Goal: Navigation & Orientation: Find specific page/section

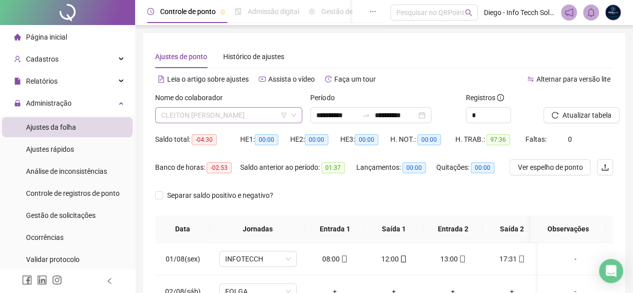
click at [258, 118] on span "CLEITON [PERSON_NAME]" at bounding box center [228, 115] width 135 height 15
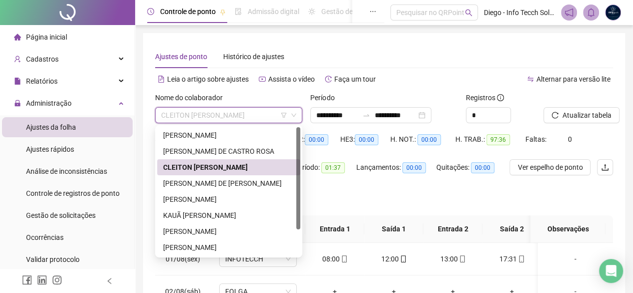
click at [401, 33] on div "**********" at bounding box center [384, 256] width 498 height 512
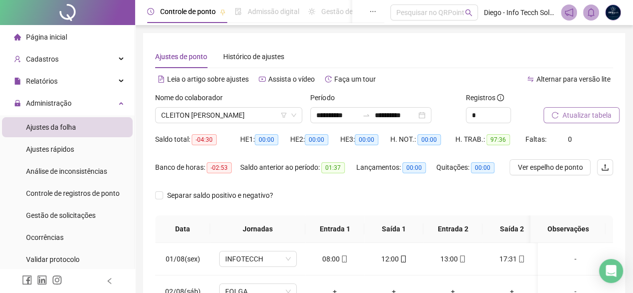
click at [550, 113] on button "Atualizar tabela" at bounding box center [582, 115] width 76 height 16
click at [365, 53] on div "Ajustes de ponto Histórico de ajustes" at bounding box center [384, 56] width 458 height 23
click at [349, 49] on div "Ajustes de ponto Histórico de ajustes" at bounding box center [384, 56] width 458 height 23
click at [254, 114] on span "CLEITON [PERSON_NAME]" at bounding box center [228, 115] width 135 height 15
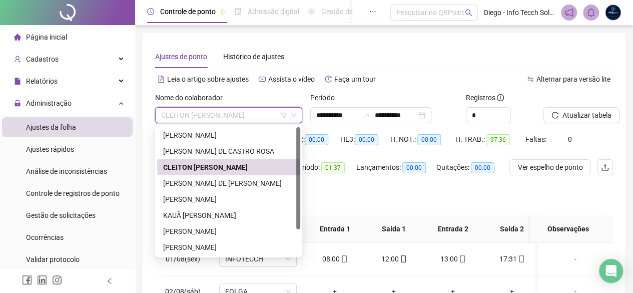
click at [383, 59] on div "Ajustes de ponto Histórico de ajustes" at bounding box center [384, 56] width 458 height 23
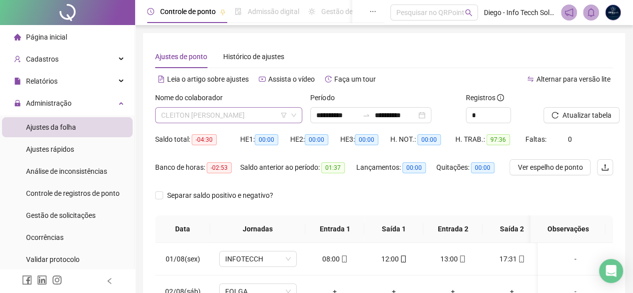
click at [207, 116] on span "CLEITON [PERSON_NAME]" at bounding box center [228, 115] width 135 height 15
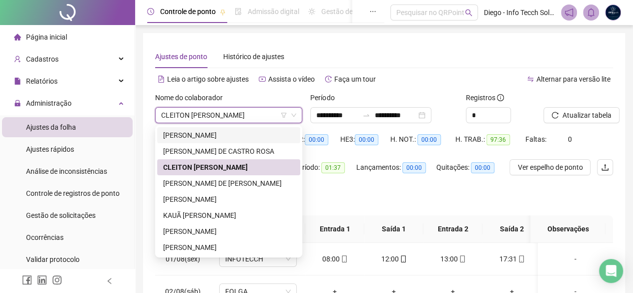
click at [311, 33] on div "**********" at bounding box center [384, 251] width 482 height 436
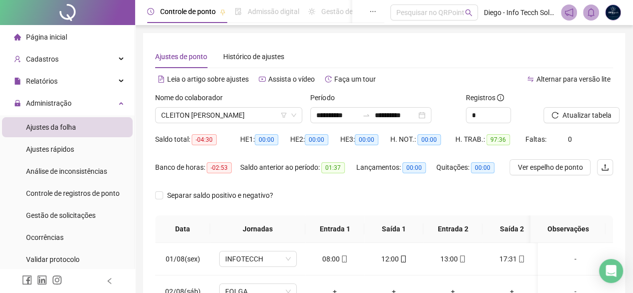
click at [399, 40] on div "**********" at bounding box center [384, 251] width 482 height 436
click at [77, 95] on div "Administração" at bounding box center [67, 103] width 131 height 20
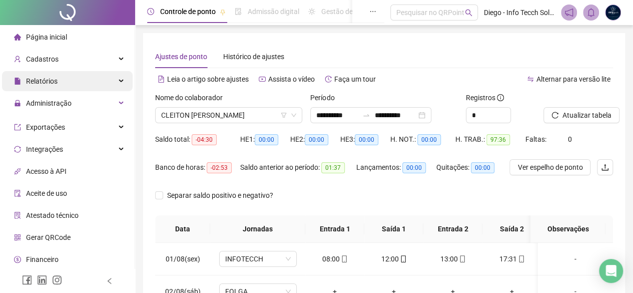
click at [83, 77] on div "Relatórios" at bounding box center [67, 81] width 131 height 20
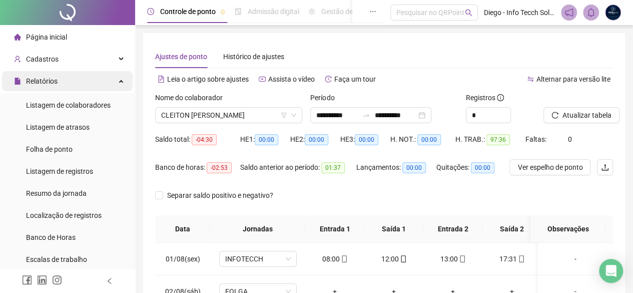
click at [87, 83] on div "Relatórios" at bounding box center [67, 81] width 131 height 20
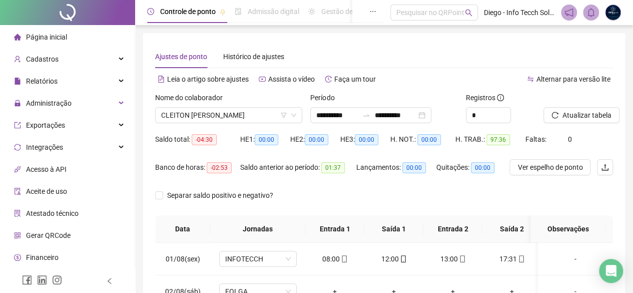
click at [44, 29] on div "Página inicial" at bounding box center [40, 37] width 53 height 20
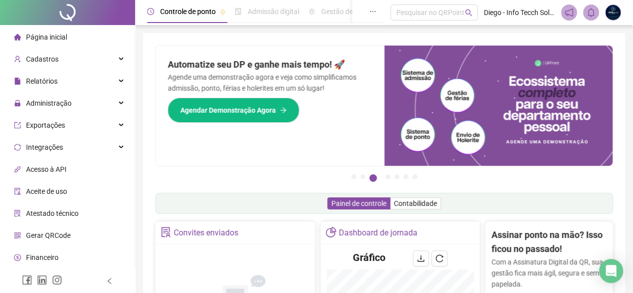
click at [69, 44] on li "Página inicial" at bounding box center [67, 37] width 131 height 20
click at [71, 34] on li "Página inicial" at bounding box center [67, 37] width 131 height 20
click at [68, 59] on div "Cadastros" at bounding box center [67, 59] width 131 height 20
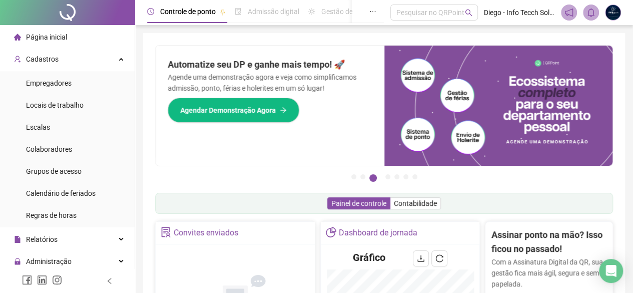
click at [60, 37] on span "Página inicial" at bounding box center [46, 37] width 41 height 8
click at [68, 67] on div "Cadastros" at bounding box center [67, 59] width 131 height 20
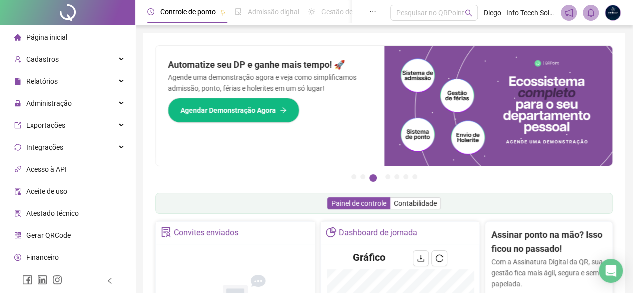
click at [68, 42] on li "Página inicial" at bounding box center [67, 37] width 131 height 20
